Goal: Information Seeking & Learning: Learn about a topic

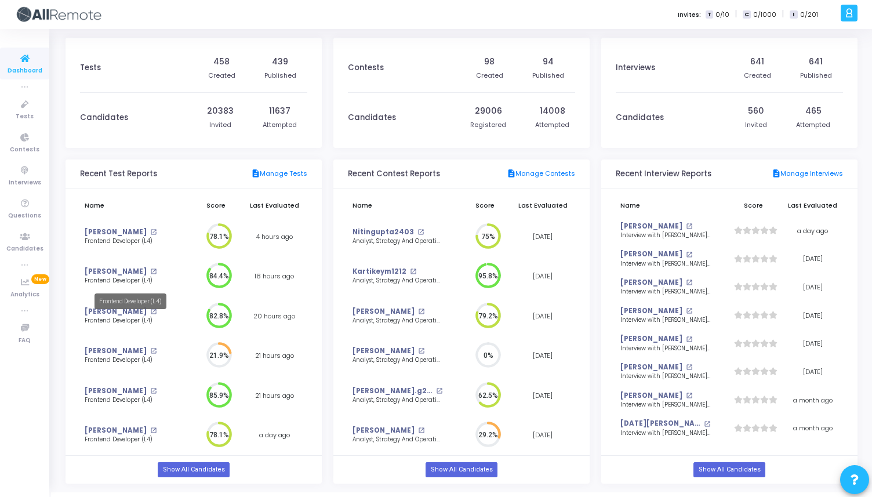
scroll to position [16, 0]
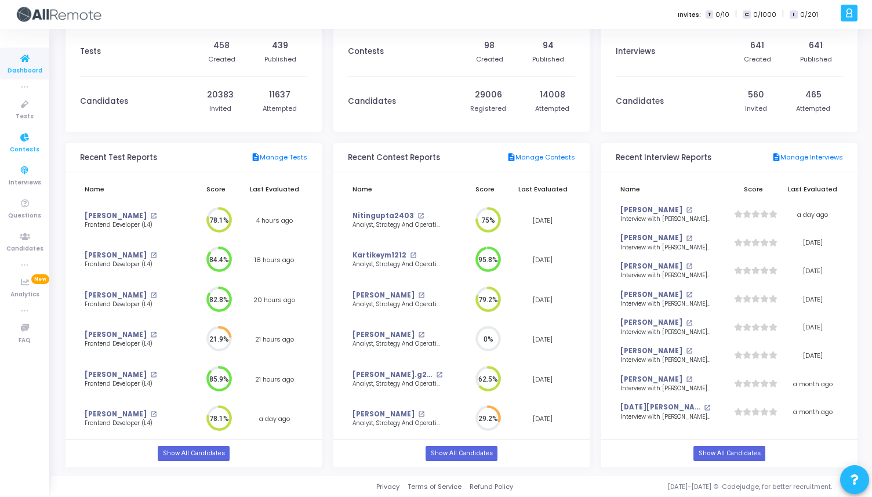
click at [30, 147] on span "Contests" at bounding box center [25, 150] width 30 height 10
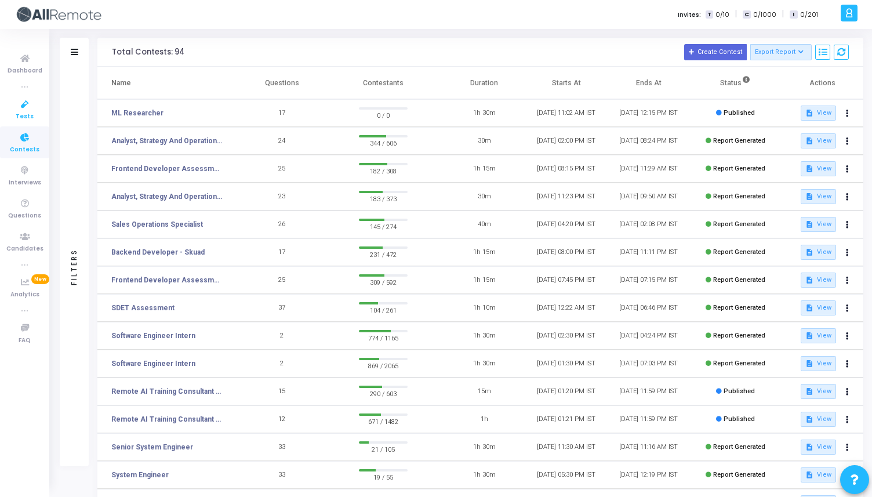
click at [32, 119] on link "Tests" at bounding box center [24, 109] width 49 height 32
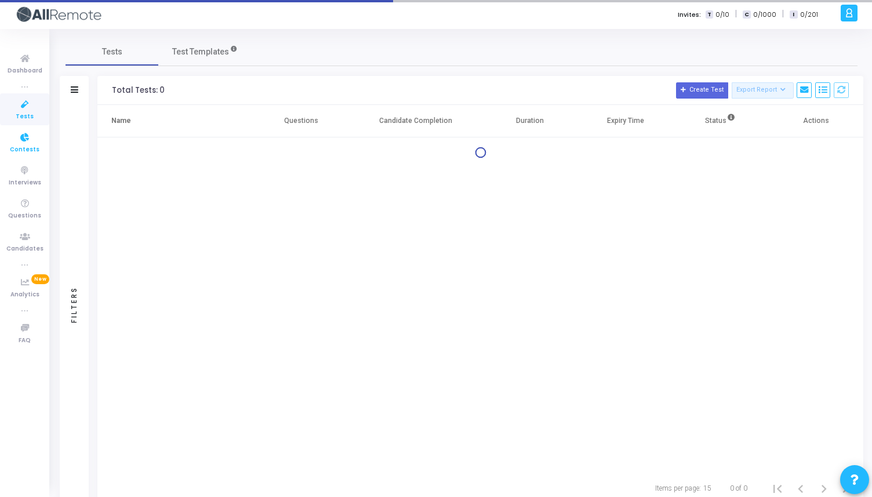
click at [32, 146] on span "Contests" at bounding box center [25, 150] width 30 height 10
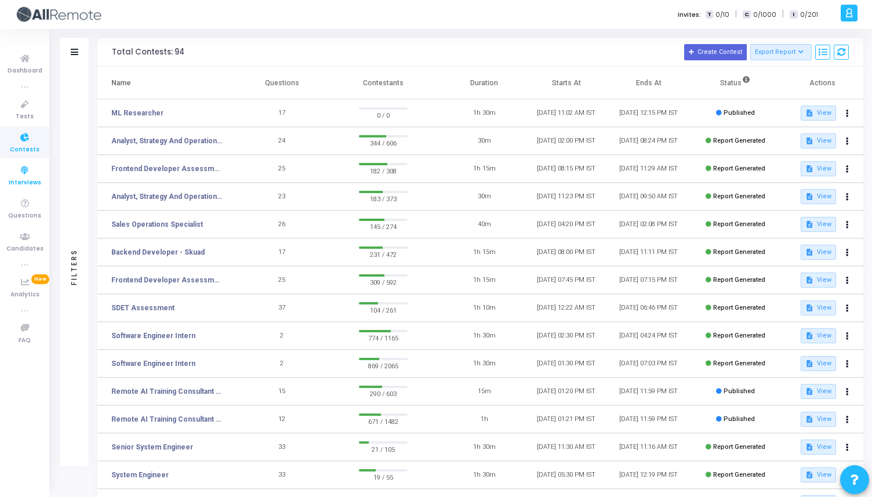
click at [26, 173] on icon at bounding box center [25, 171] width 24 height 14
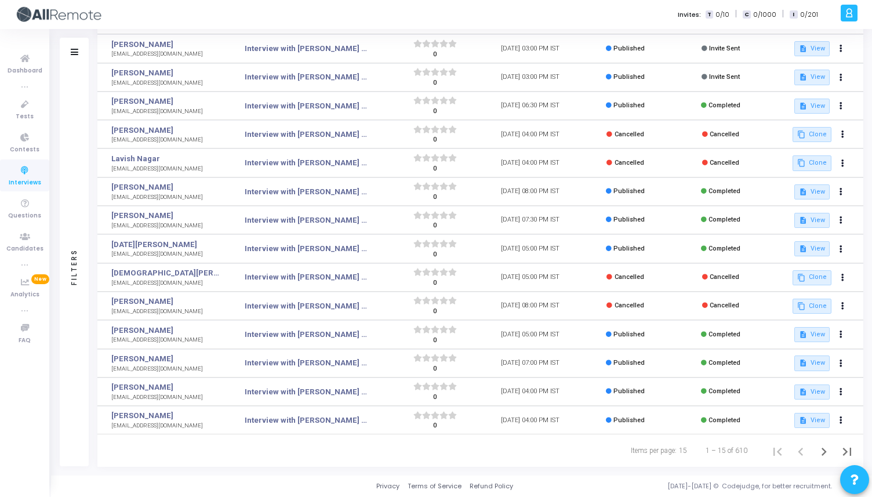
click at [81, 50] on div "Filters" at bounding box center [74, 52] width 29 height 29
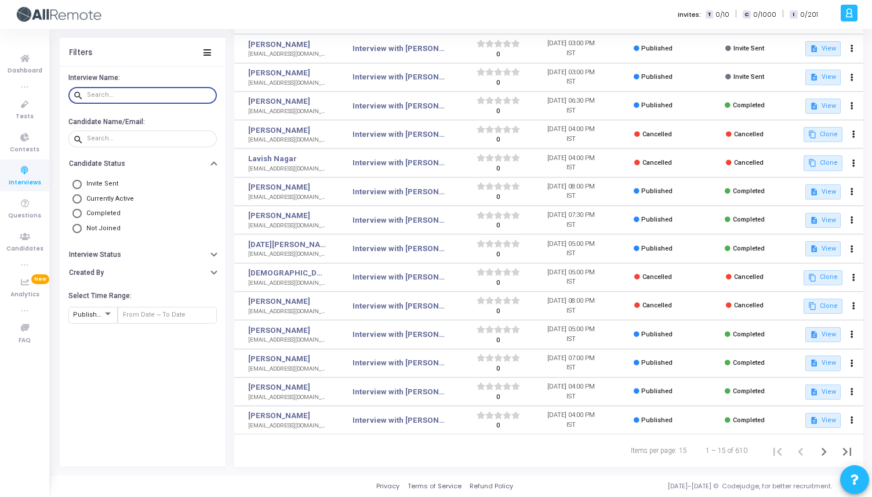
click at [130, 94] on input "text" at bounding box center [149, 95] width 125 height 7
type input "para"
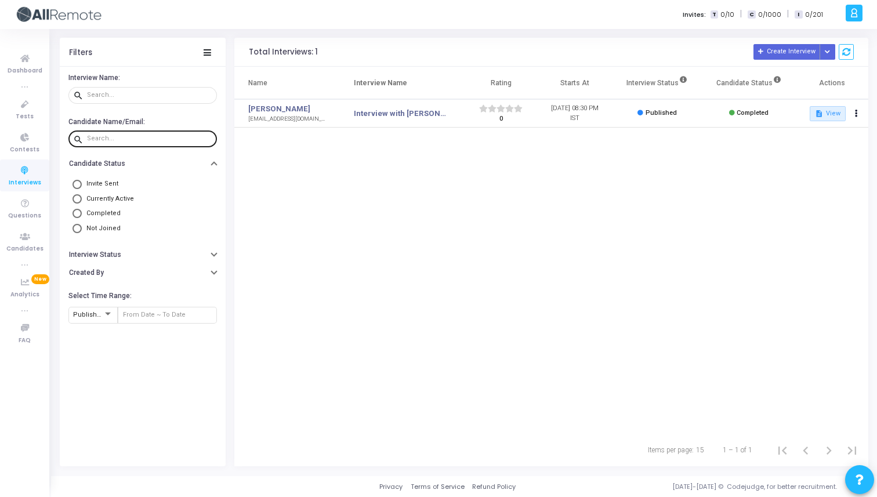
click at [120, 144] on div at bounding box center [149, 138] width 125 height 19
type input "[PERSON_NAME]"
click at [280, 104] on link "[PERSON_NAME]" at bounding box center [288, 109] width 80 height 12
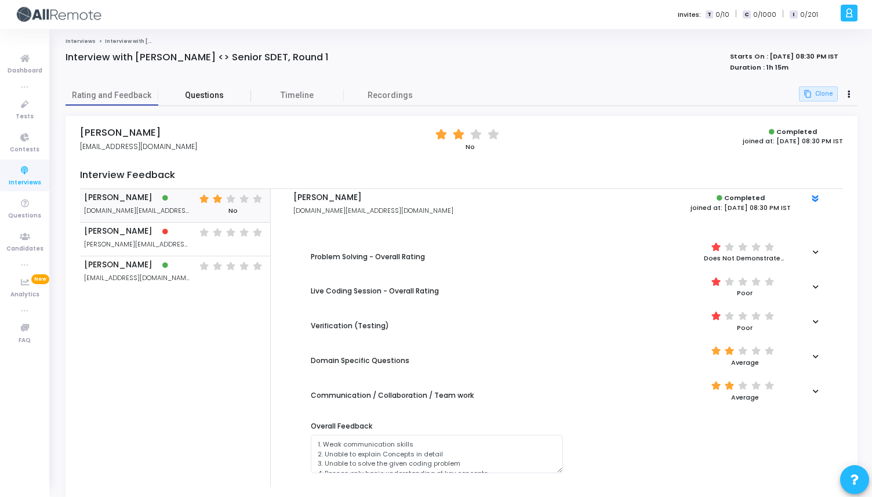
click at [208, 88] on link "Questions" at bounding box center [204, 95] width 93 height 20
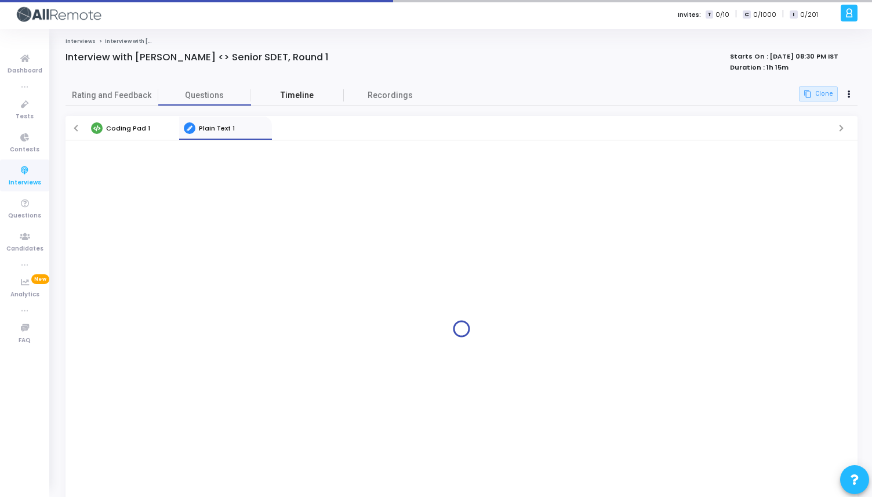
click at [296, 89] on span "Timeline" at bounding box center [297, 95] width 93 height 12
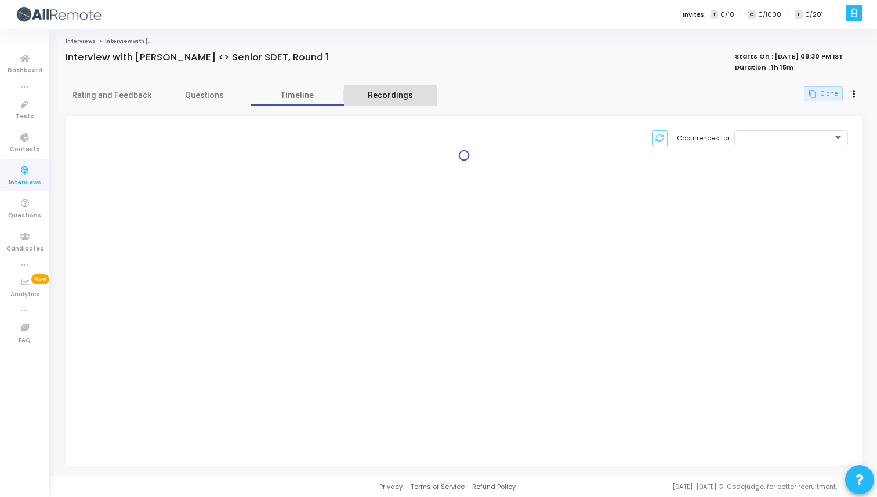
click at [387, 103] on link "Recordings" at bounding box center [390, 95] width 93 height 20
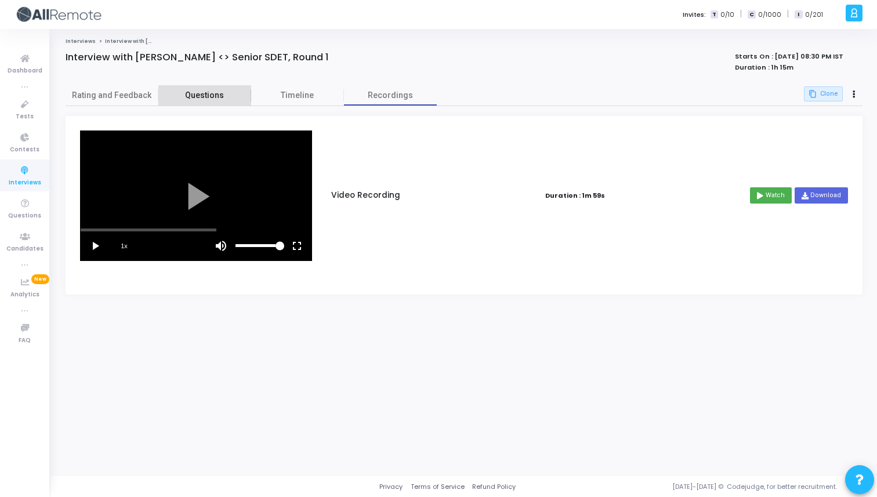
click at [211, 99] on span "Questions" at bounding box center [204, 95] width 93 height 12
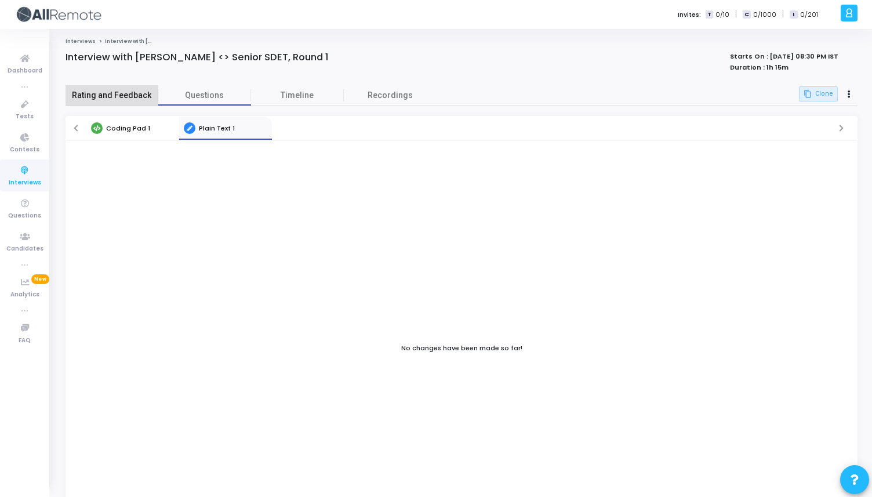
click at [118, 95] on span "Rating and Feedback" at bounding box center [112, 95] width 93 height 12
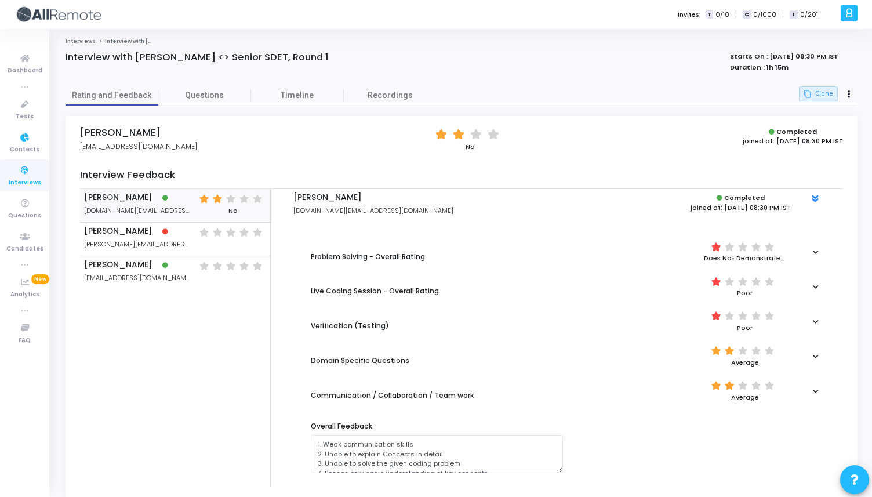
click at [24, 170] on icon at bounding box center [25, 171] width 24 height 14
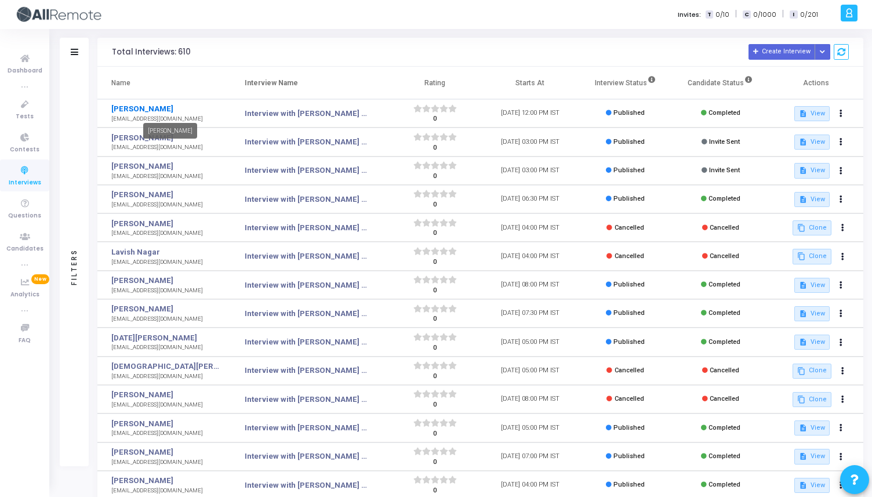
click at [146, 107] on link "[PERSON_NAME]" at bounding box center [165, 109] width 108 height 12
